Goal: Task Accomplishment & Management: Manage account settings

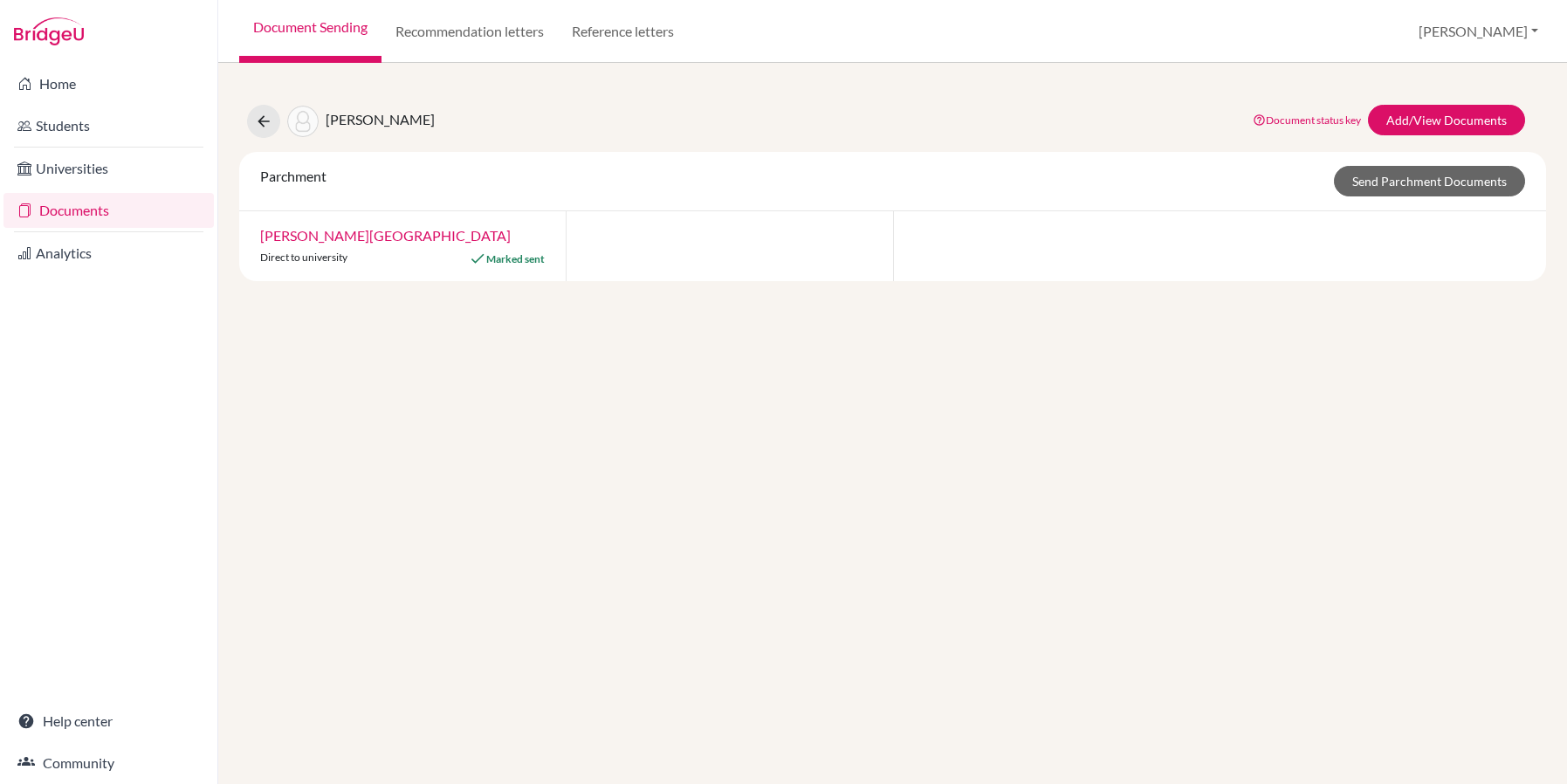
click at [126, 210] on link "Documents" at bounding box center [109, 211] width 211 height 35
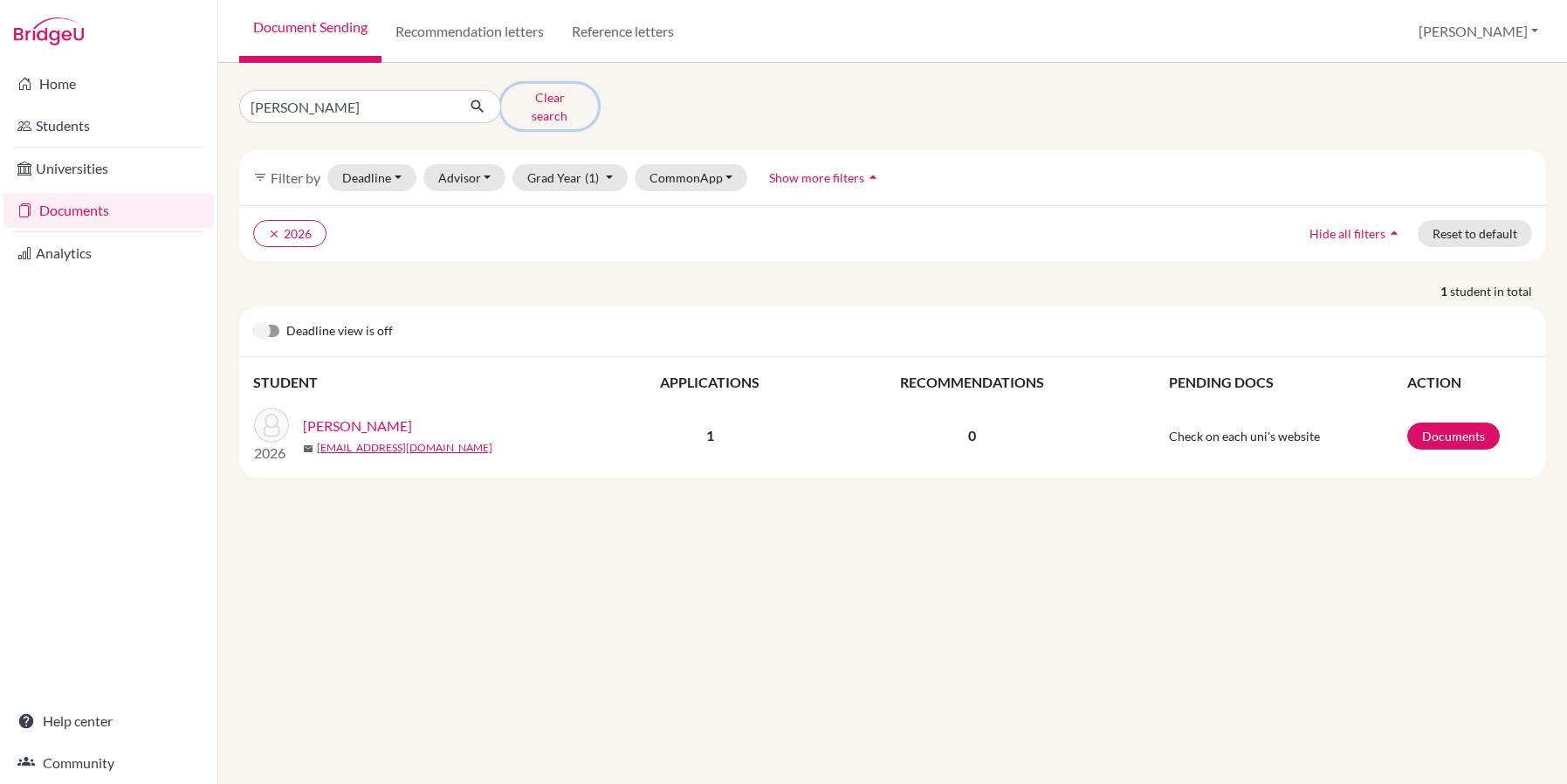
click at [538, 104] on button "Clear search" at bounding box center [549, 106] width 97 height 45
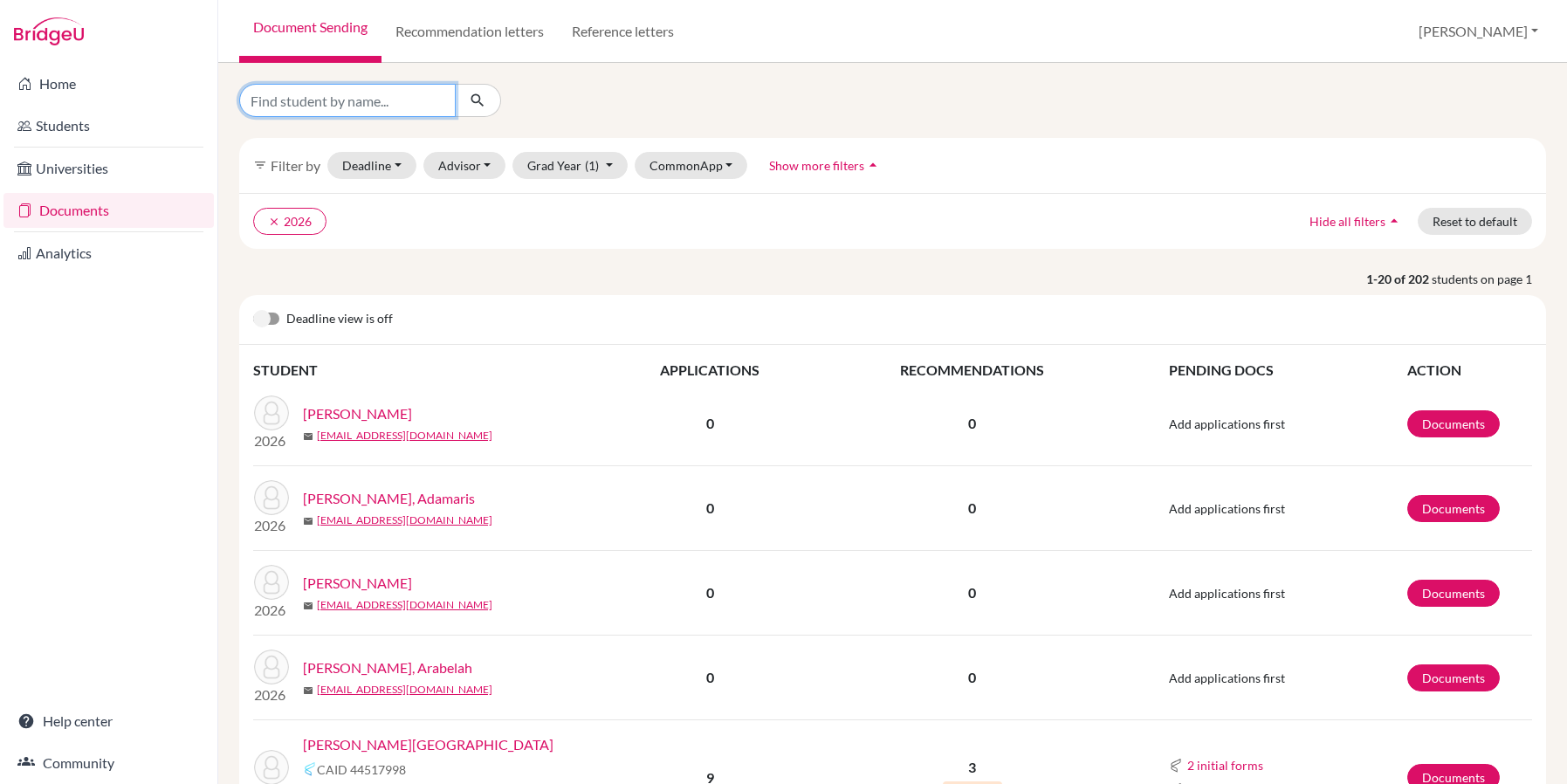
click at [423, 97] on input "Find student by name..." at bounding box center [347, 100] width 217 height 33
type input "dalton"
click at [483, 91] on icon "submit" at bounding box center [478, 100] width 18 height 18
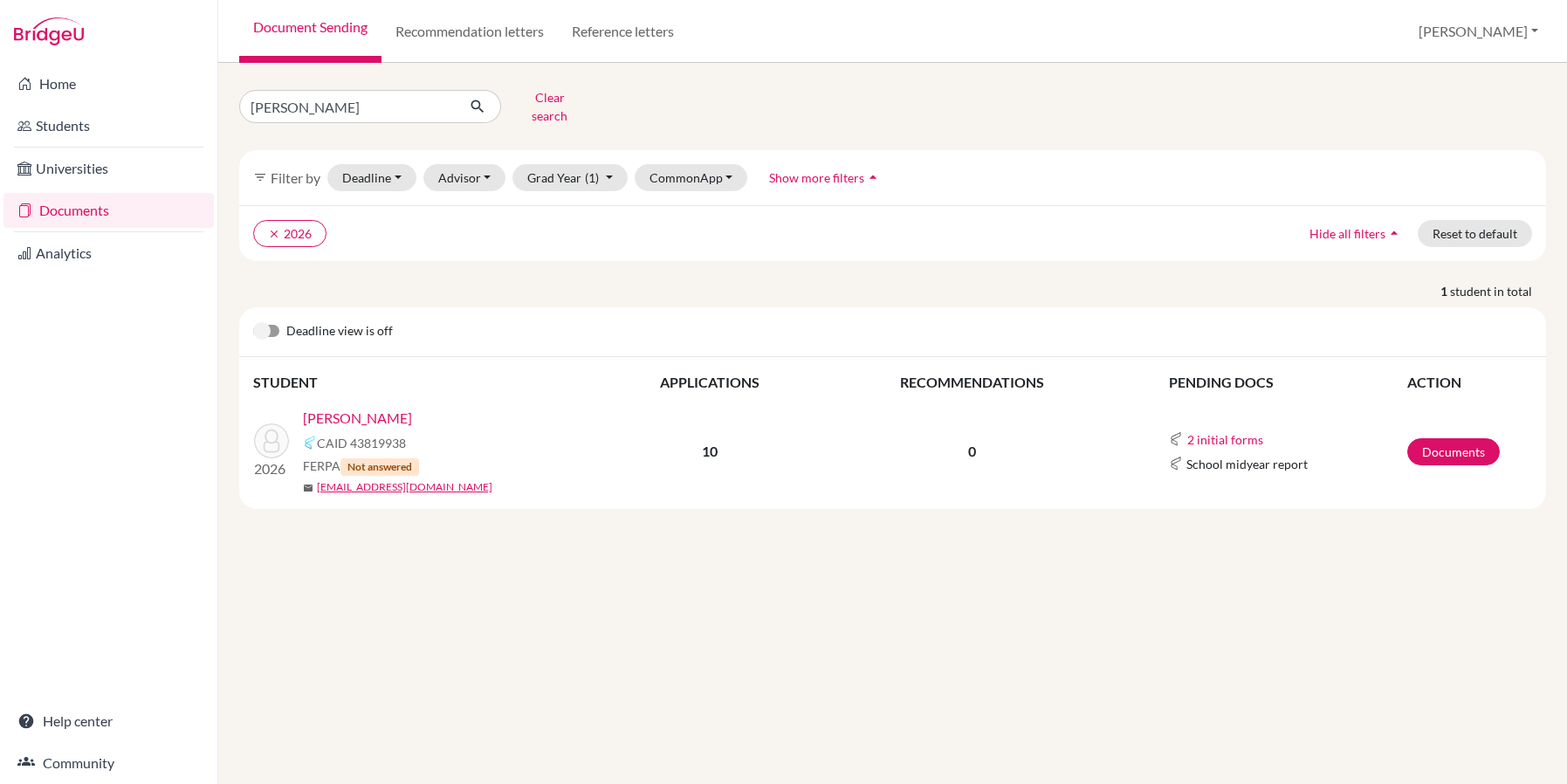
click at [713, 442] on b "10" at bounding box center [710, 450] width 16 height 17
click at [354, 408] on link "Dalton, Gracie" at bounding box center [357, 417] width 109 height 21
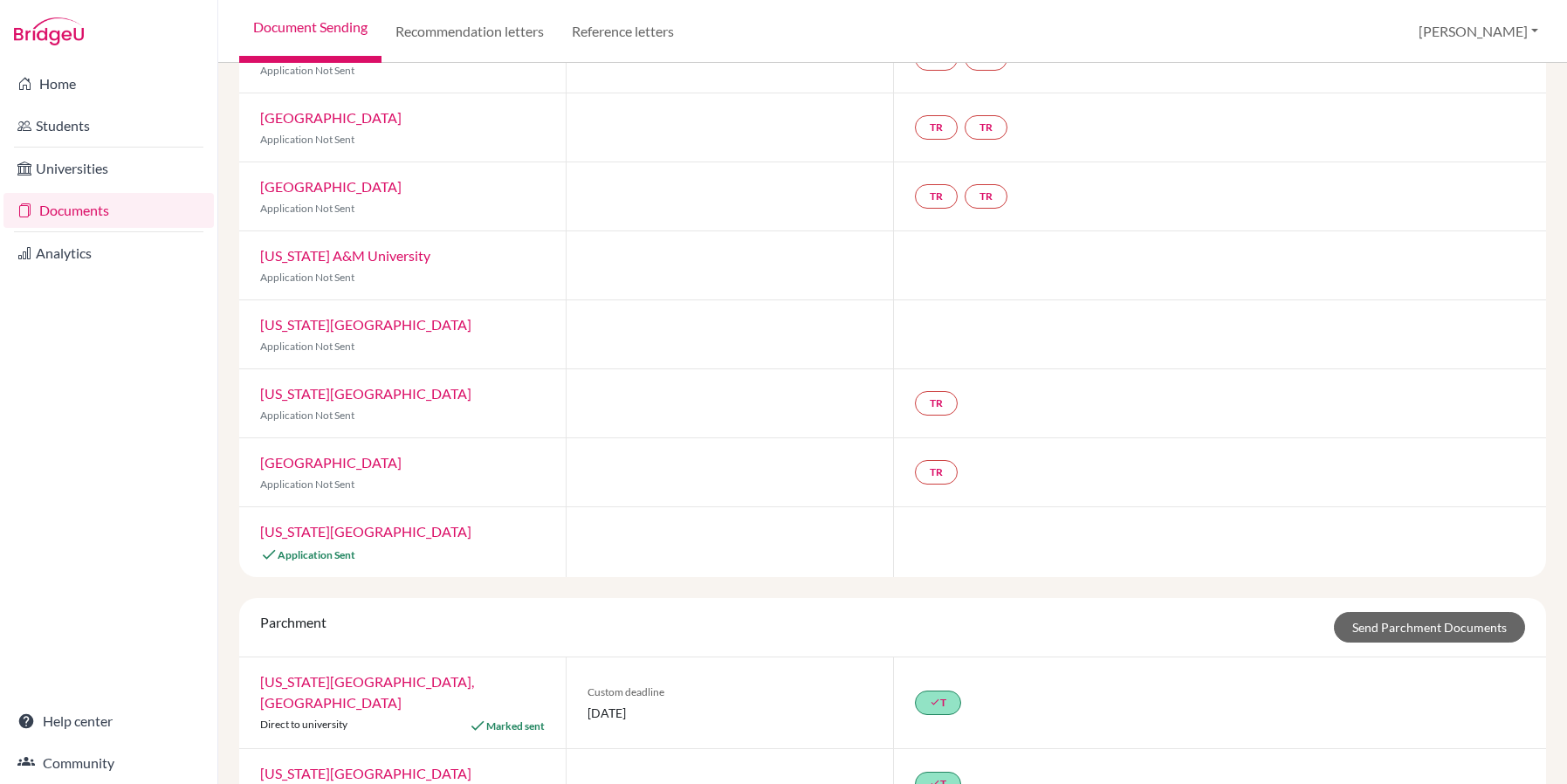
scroll to position [285, 0]
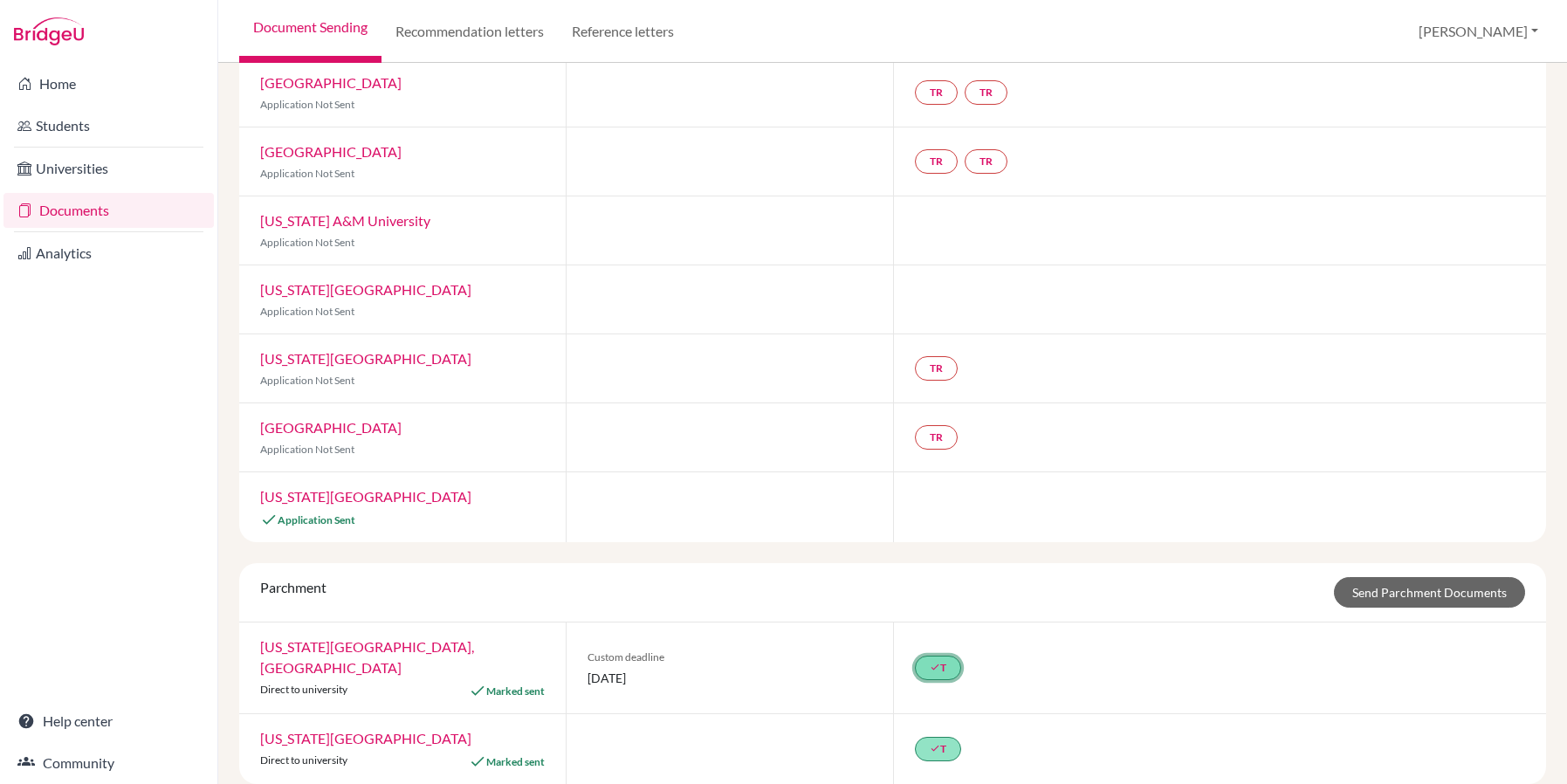
click at [943, 656] on link "done T" at bounding box center [937, 667] width 46 height 24
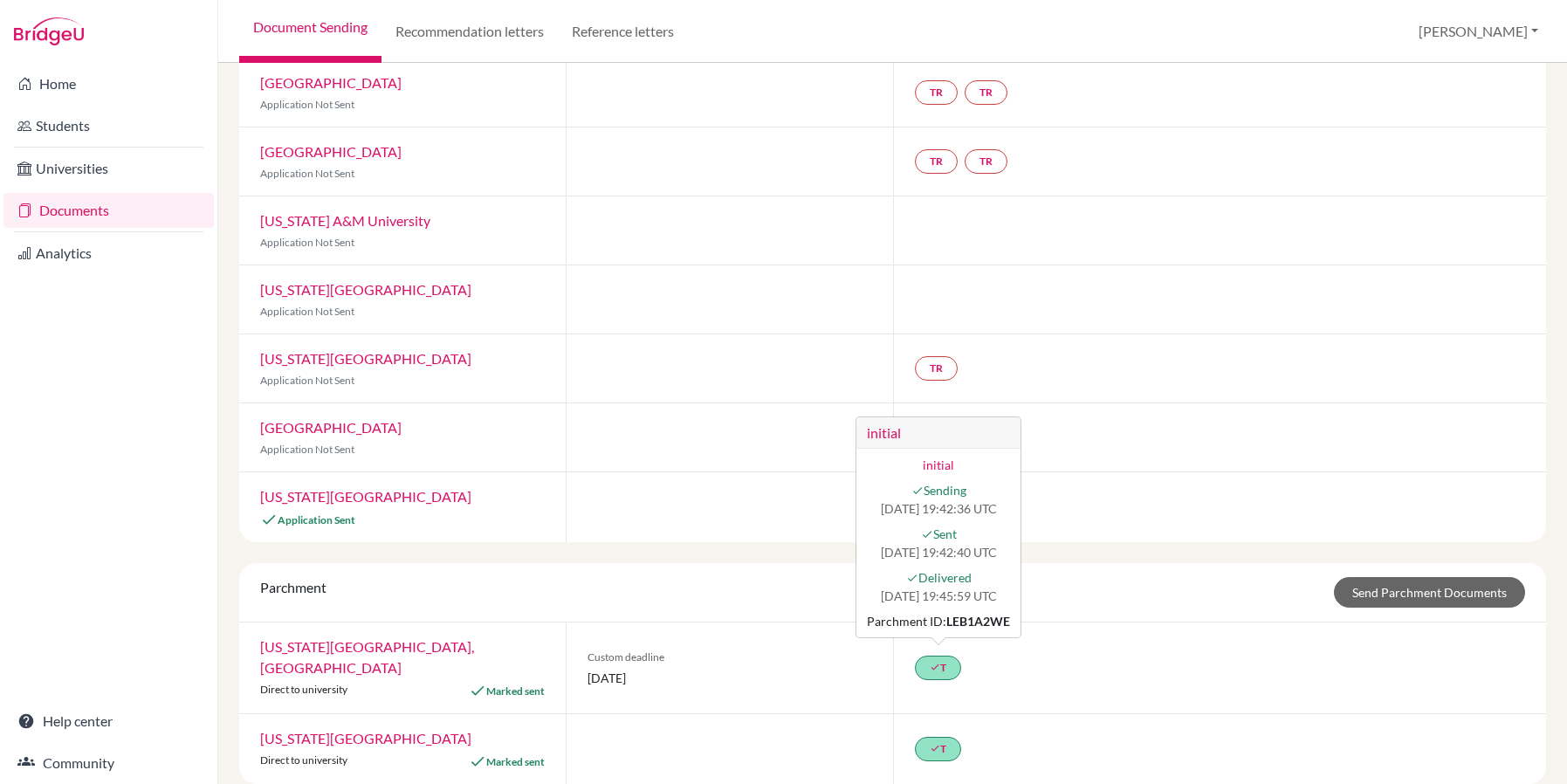
click at [719, 512] on div at bounding box center [729, 507] width 327 height 70
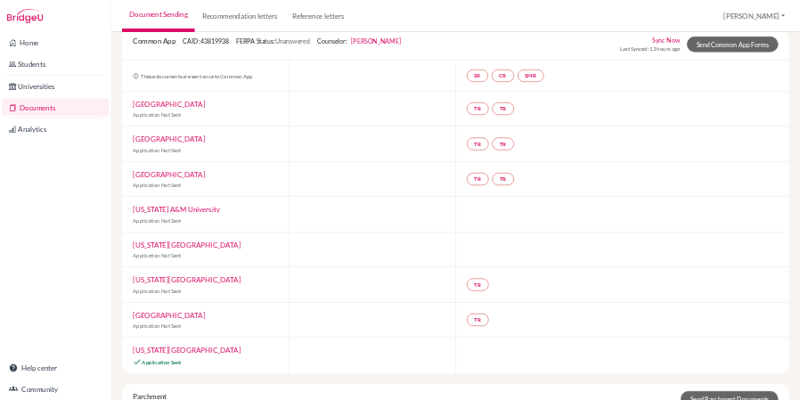
scroll to position [0, 0]
